Goal: Navigation & Orientation: Find specific page/section

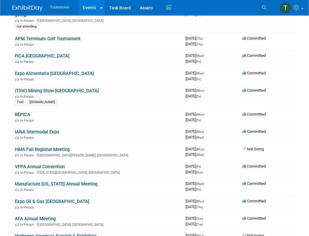
scroll to position [121, 0]
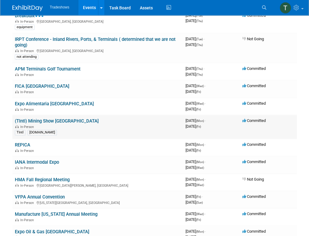
click at [40, 120] on link "(TIntl) Mining Show [GEOGRAPHIC_DATA]" at bounding box center [57, 120] width 84 height 5
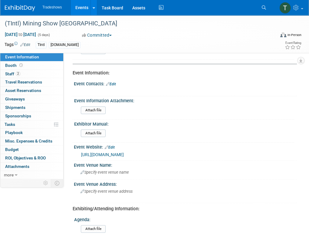
scroll to position [61, 0]
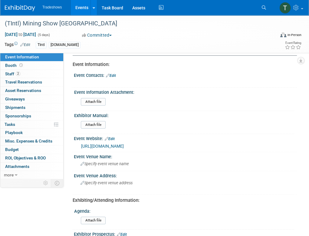
click at [112, 146] on link "https://www.perumin.com/perumin37/public/en" at bounding box center [102, 146] width 43 height 5
click at [12, 73] on span "Staff 2" at bounding box center [12, 74] width 15 height 5
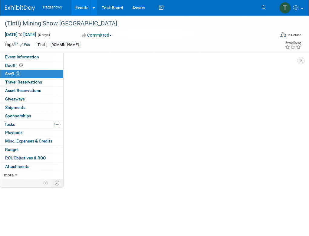
scroll to position [0, 0]
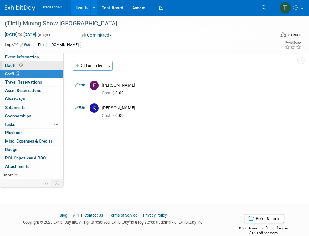
click at [14, 65] on span "Booth" at bounding box center [14, 65] width 19 height 5
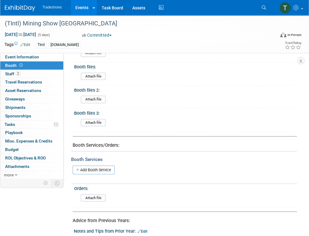
scroll to position [242, 0]
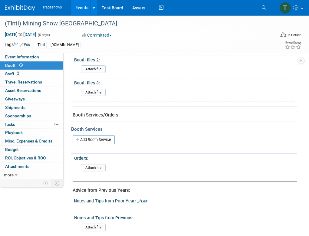
click at [83, 8] on link "Events" at bounding box center [82, 7] width 22 height 15
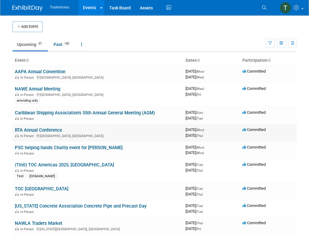
scroll to position [30, 0]
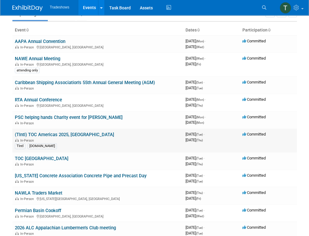
click at [24, 134] on link "(TIntl) TOC Americas 2025, Panama" at bounding box center [64, 134] width 99 height 5
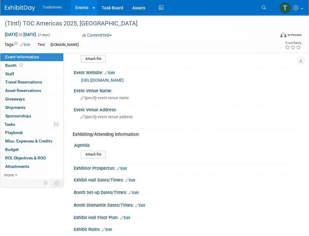
scroll to position [151, 0]
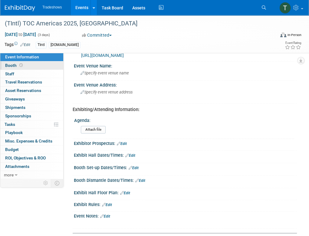
click at [8, 66] on span "Booth" at bounding box center [14, 65] width 19 height 5
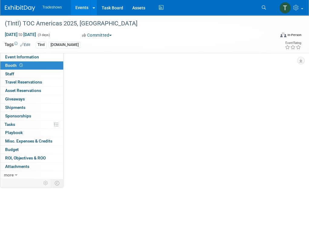
scroll to position [0, 0]
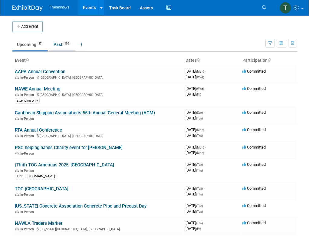
click at [59, 45] on link "Past 130" at bounding box center [62, 45] width 26 height 12
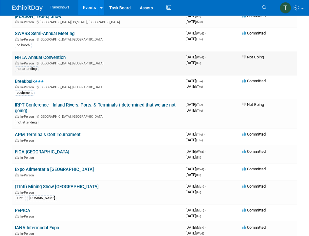
scroll to position [91, 0]
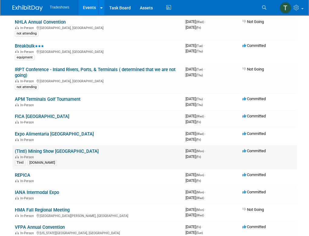
click at [29, 151] on link "(TIntl) Mining Show [GEOGRAPHIC_DATA]" at bounding box center [57, 151] width 84 height 5
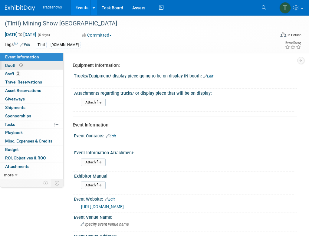
click at [10, 65] on span "Booth" at bounding box center [14, 65] width 19 height 5
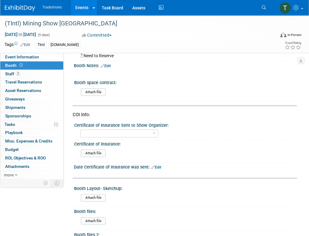
scroll to position [91, 0]
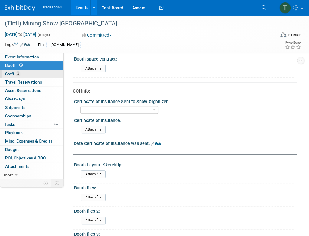
click at [11, 74] on span "Staff 2" at bounding box center [12, 74] width 15 height 5
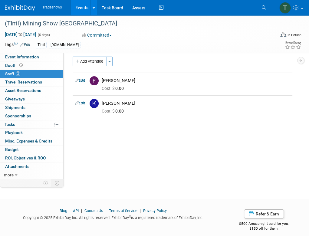
scroll to position [0, 0]
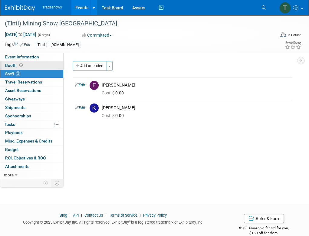
click at [14, 66] on span "Booth" at bounding box center [14, 65] width 19 height 5
